Goal: Find specific page/section: Find specific page/section

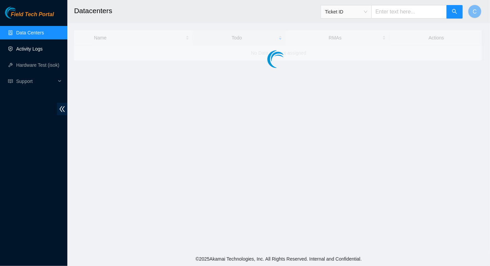
click at [25, 49] on link "Activity Logs" at bounding box center [29, 48] width 27 height 5
